Goal: Transaction & Acquisition: Purchase product/service

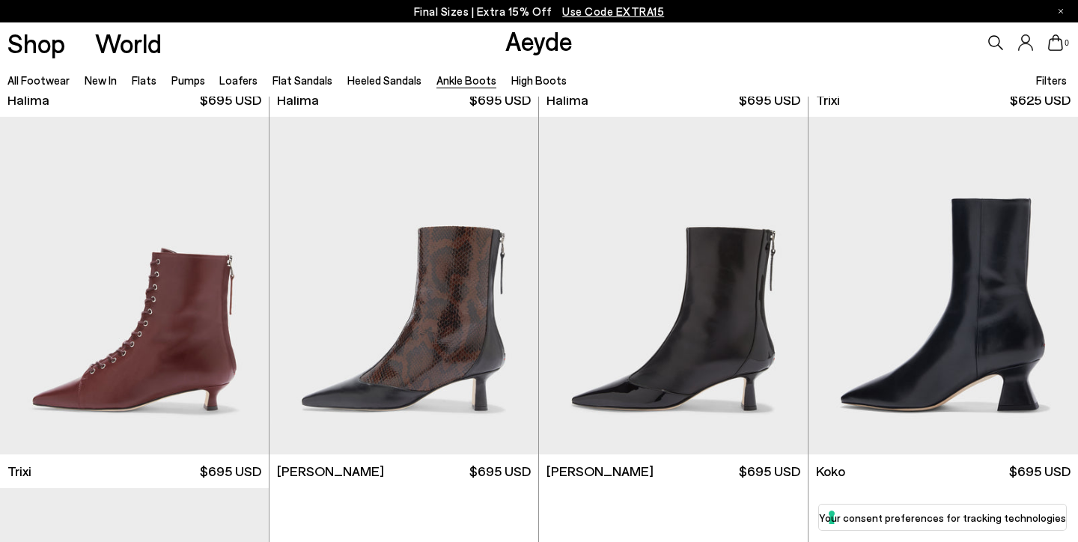
scroll to position [461, 0]
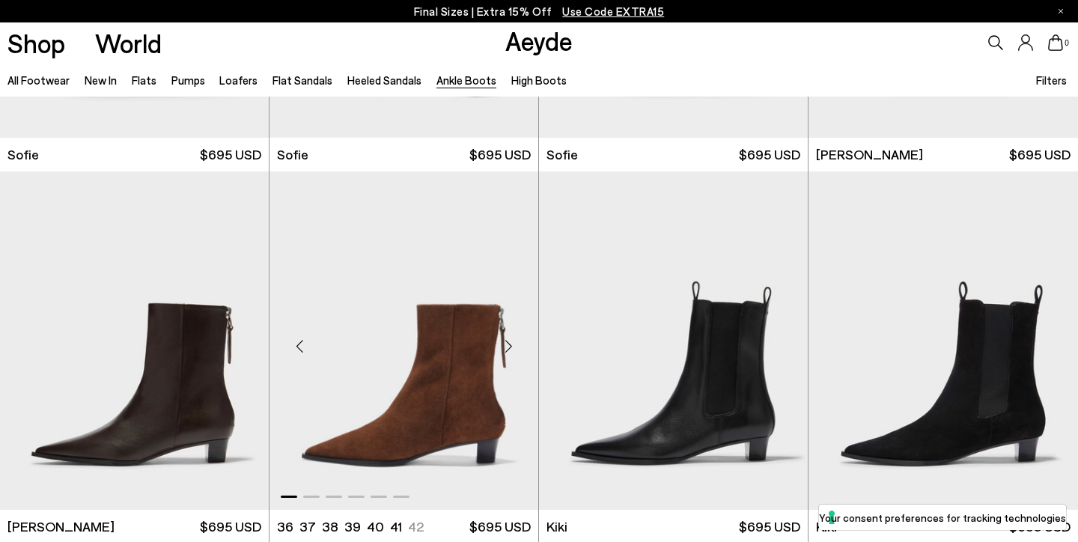
scroll to position [1914, 0]
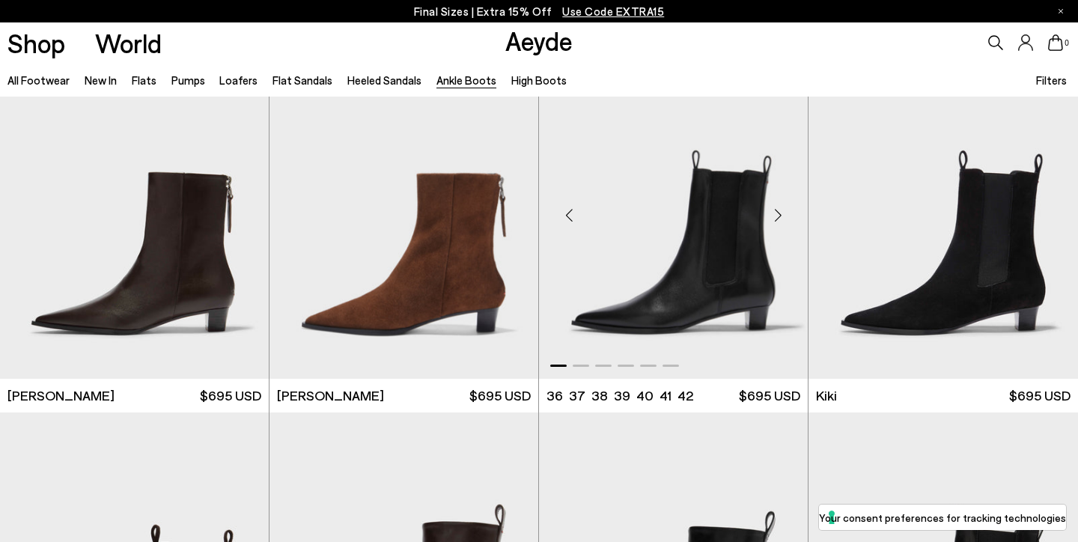
click at [776, 210] on div "Next slide" at bounding box center [777, 215] width 45 height 45
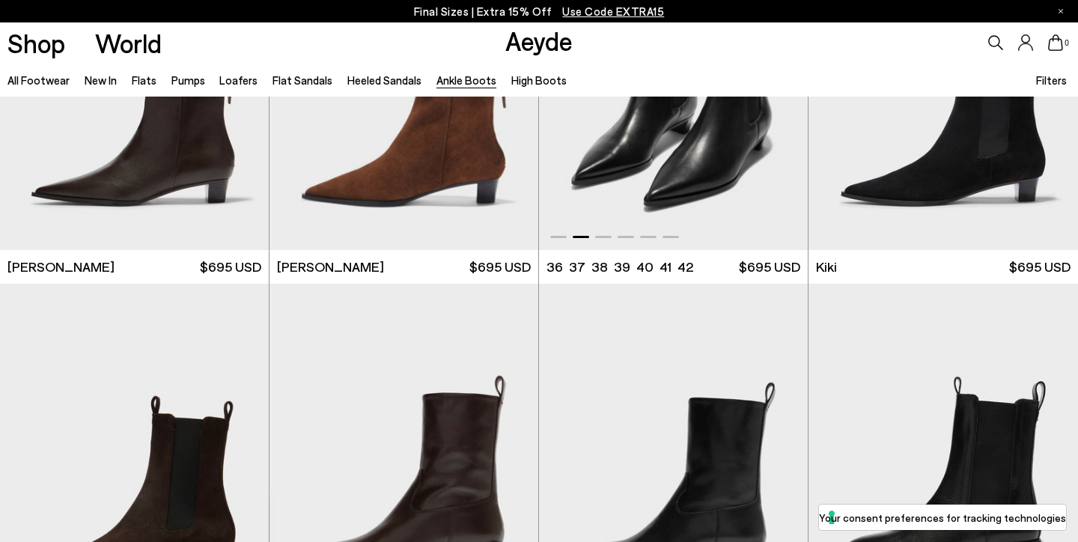
scroll to position [2243, 0]
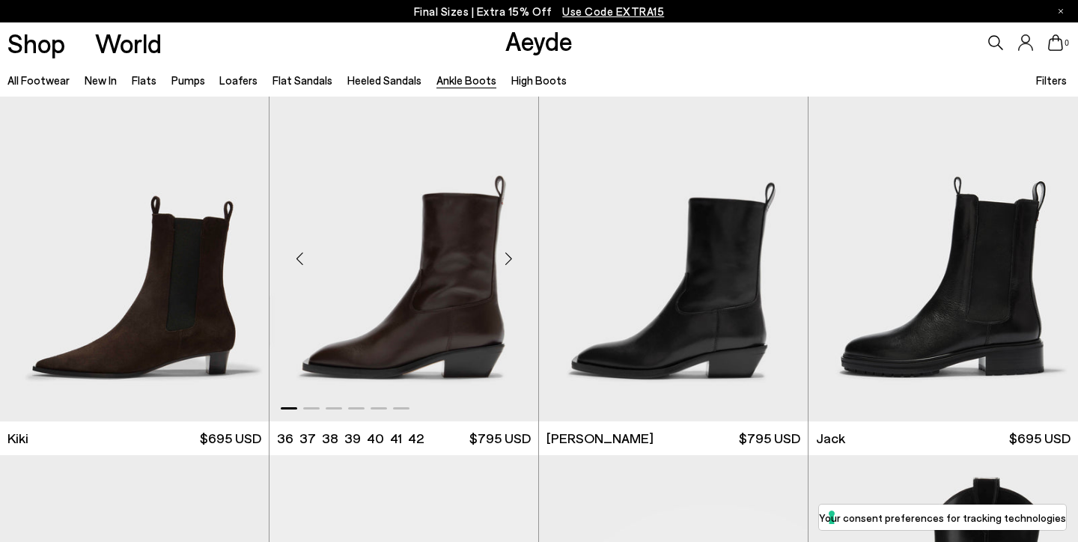
click at [513, 258] on div "Next slide" at bounding box center [508, 258] width 45 height 45
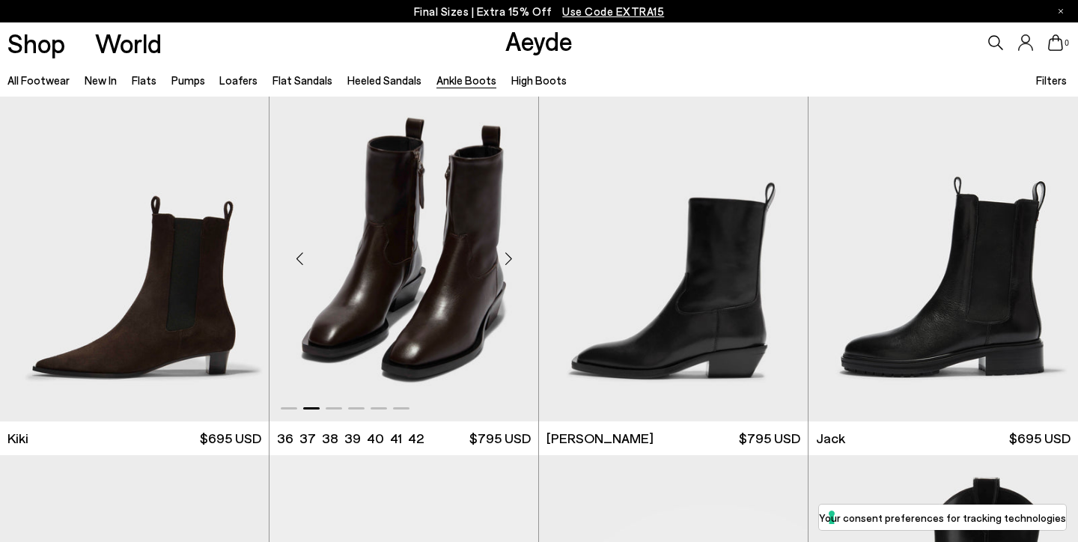
click at [513, 258] on div "Next slide" at bounding box center [508, 258] width 45 height 45
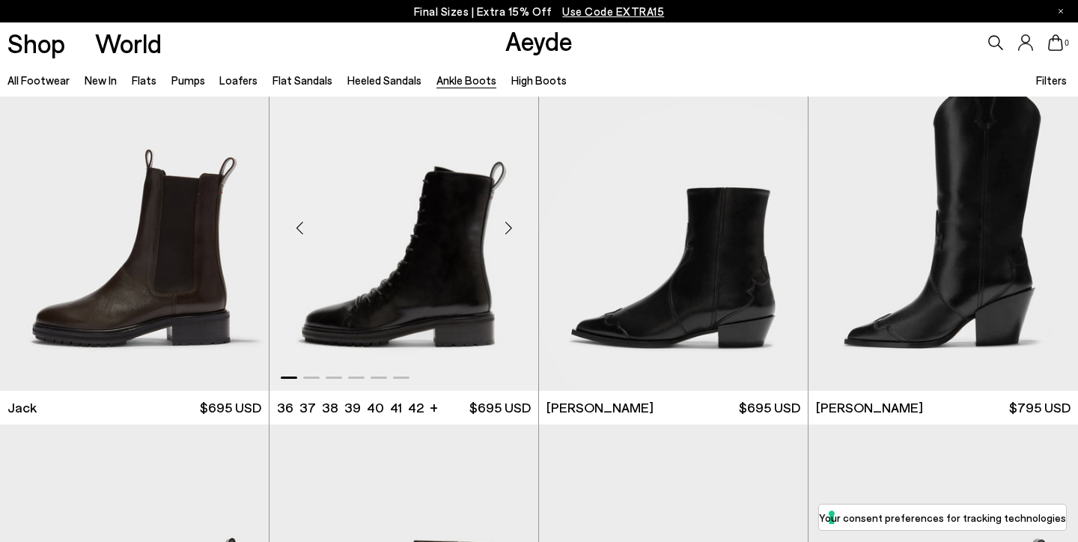
scroll to position [2644, 0]
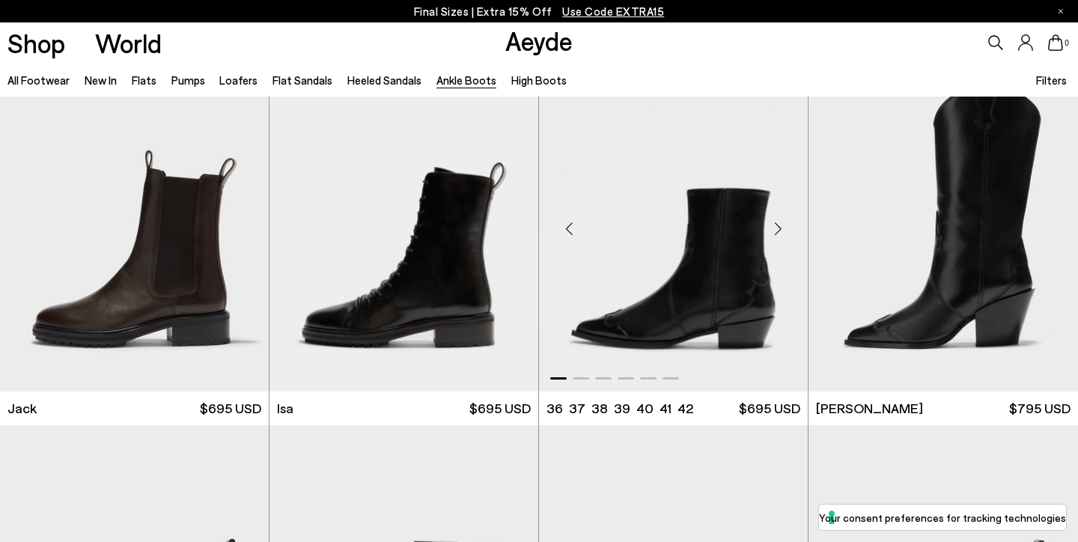
click at [776, 221] on div "Next slide" at bounding box center [777, 229] width 45 height 45
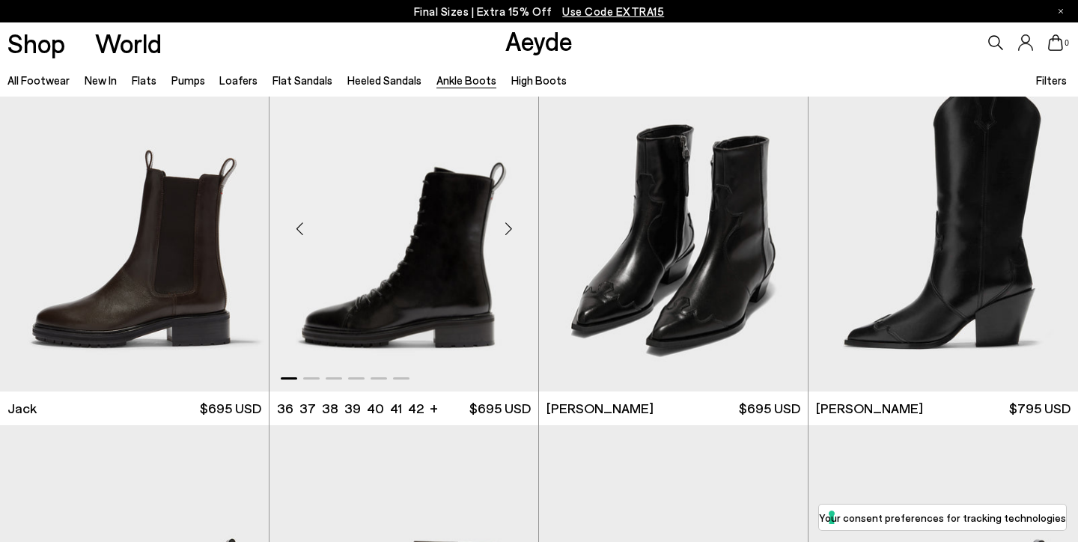
click at [507, 232] on div "Next slide" at bounding box center [508, 229] width 45 height 45
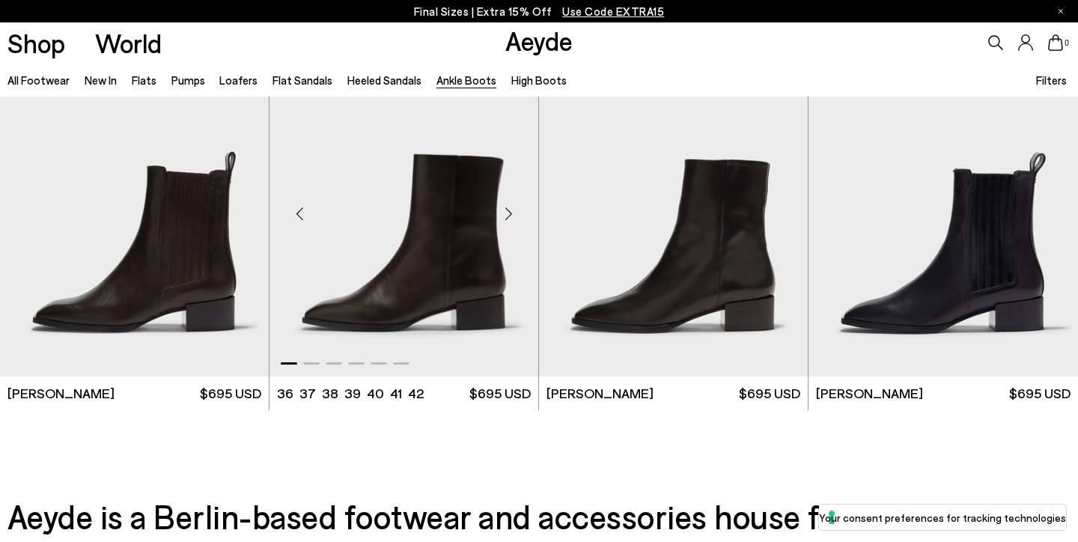
scroll to position [3030, 0]
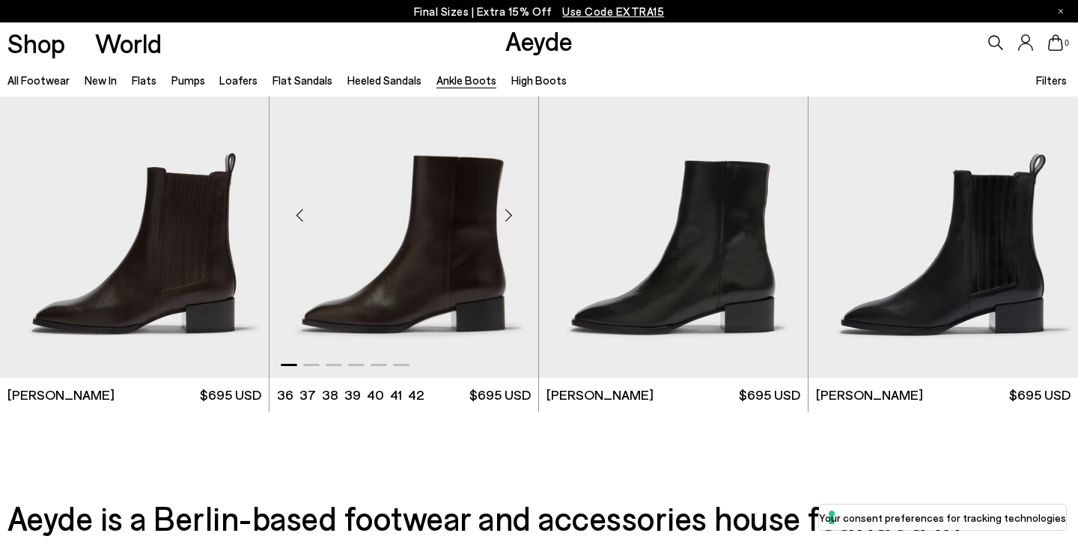
click at [502, 211] on div "Next slide" at bounding box center [508, 214] width 45 height 45
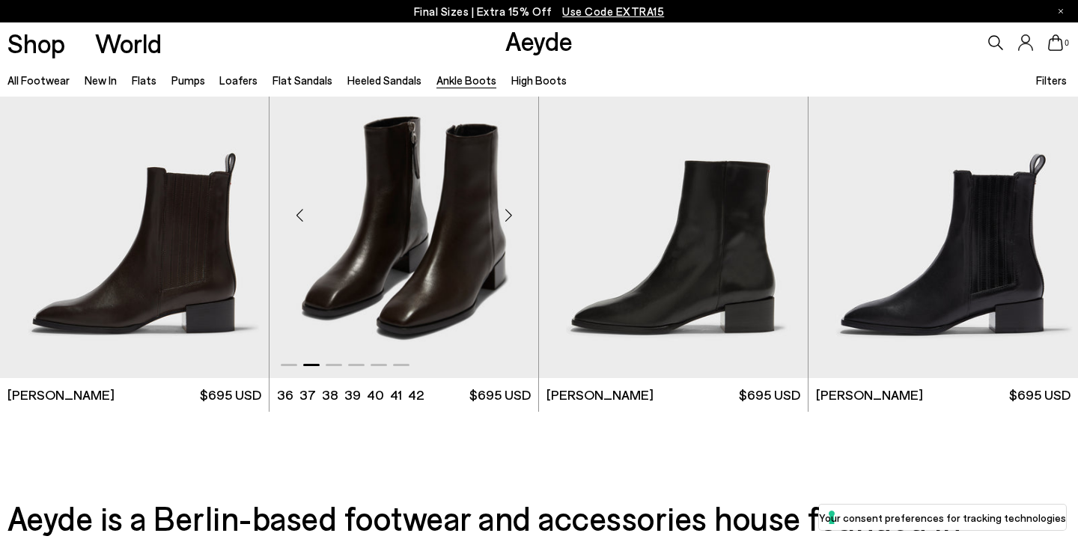
click at [502, 211] on div "Next slide" at bounding box center [508, 214] width 45 height 45
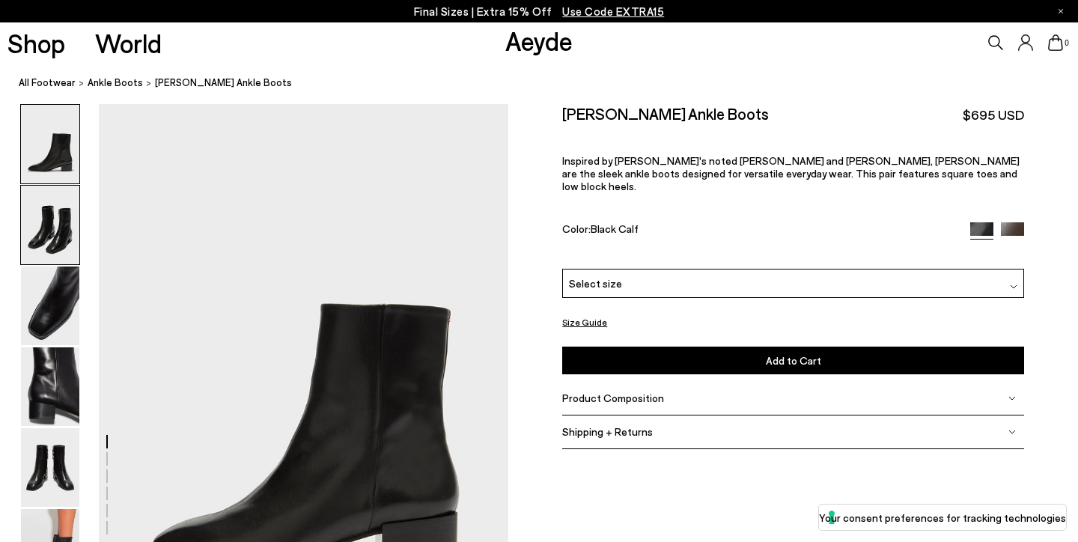
click at [47, 211] on img at bounding box center [50, 225] width 58 height 79
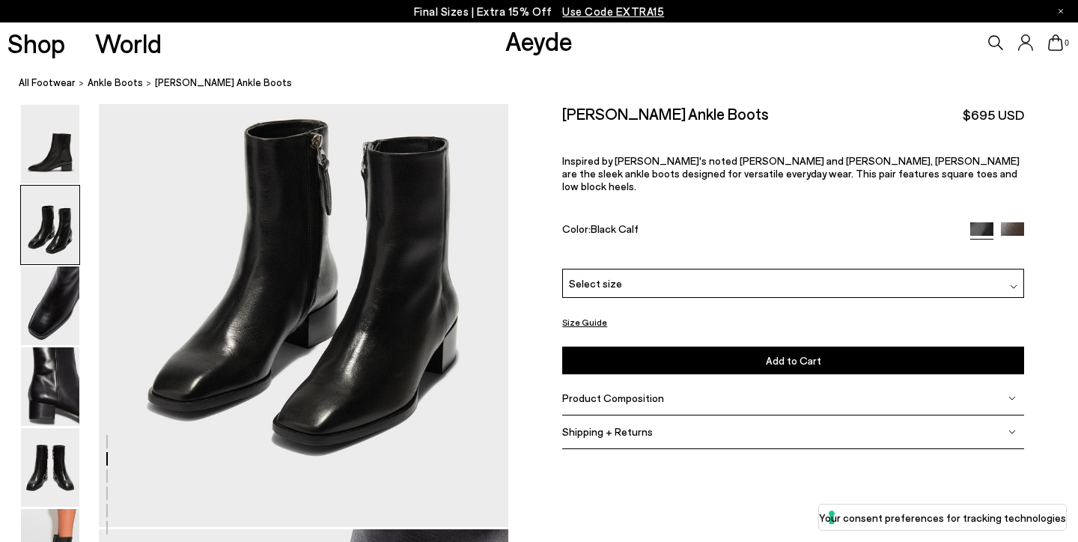
scroll to position [677, 0]
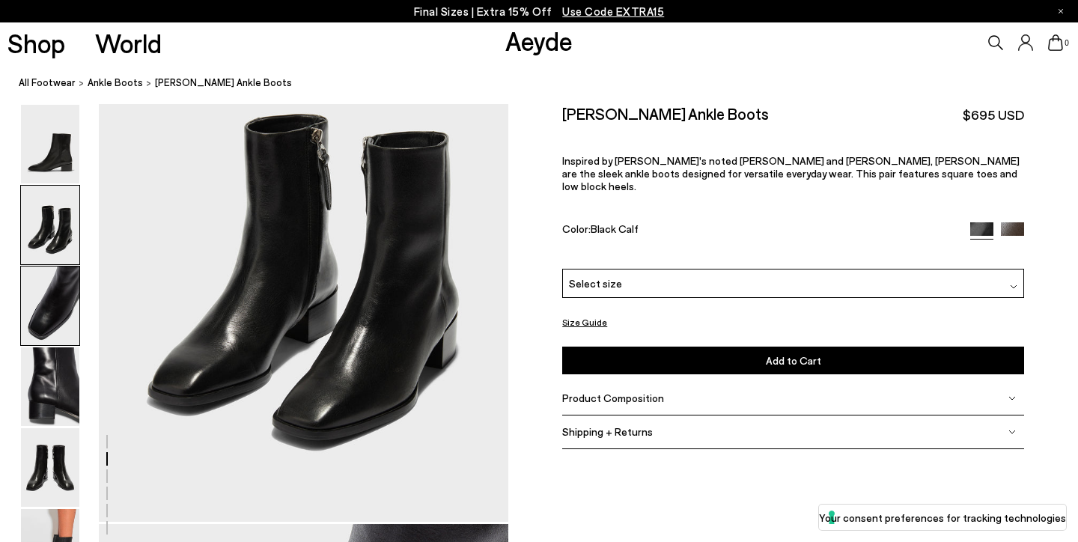
click at [63, 288] on img at bounding box center [50, 306] width 58 height 79
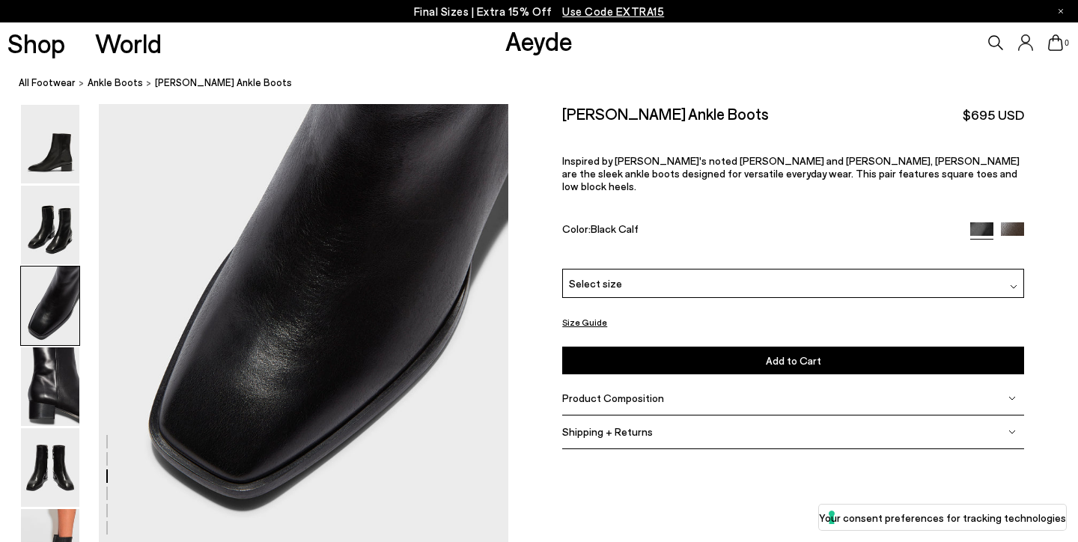
scroll to position [1199, 0]
click at [61, 384] on img at bounding box center [50, 386] width 58 height 79
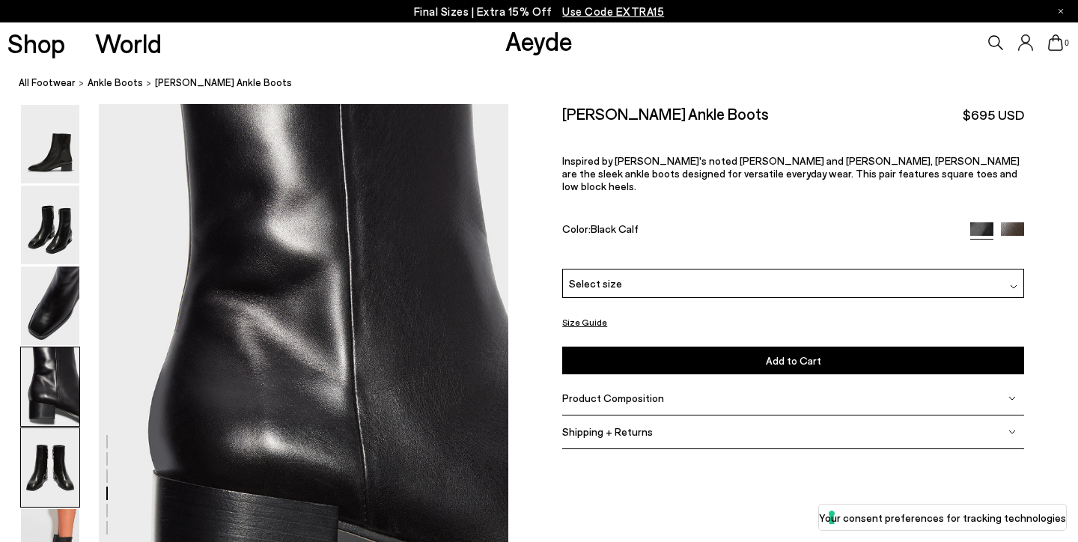
click at [76, 464] on img at bounding box center [50, 467] width 58 height 79
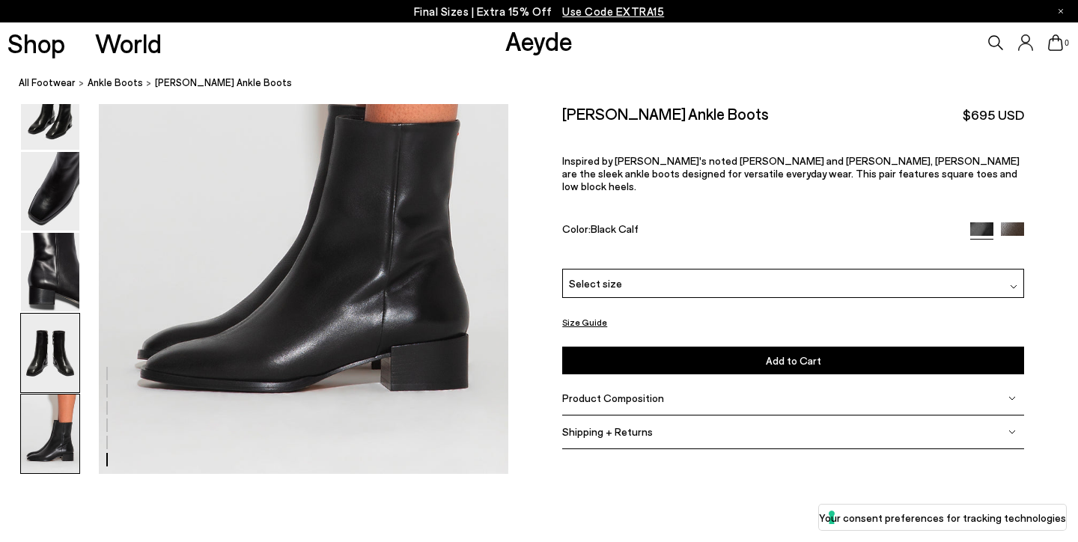
scroll to position [2943, 0]
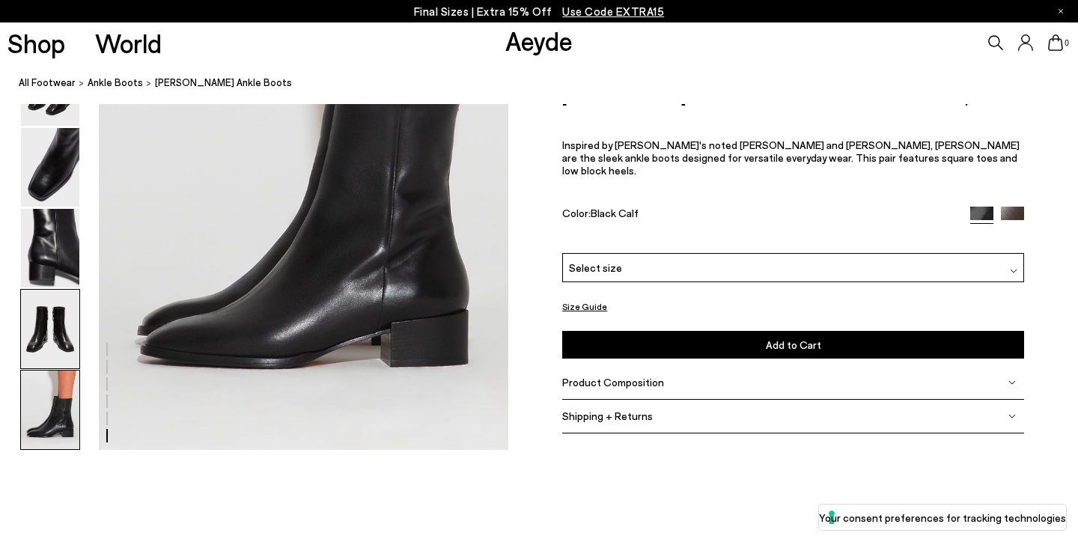
click at [41, 344] on img at bounding box center [50, 329] width 58 height 79
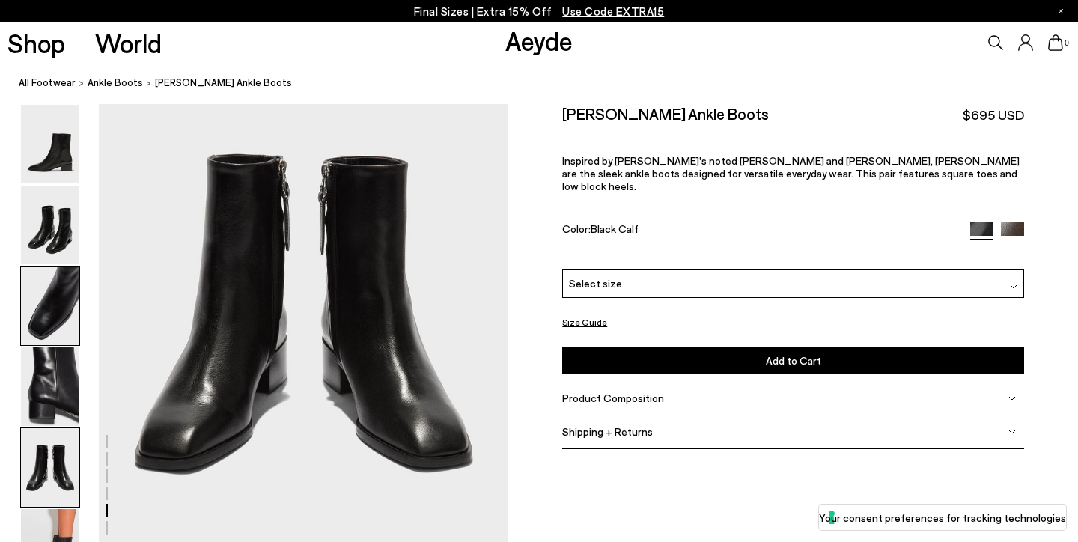
scroll to position [2269, 0]
